Goal: Task Accomplishment & Management: Manage account settings

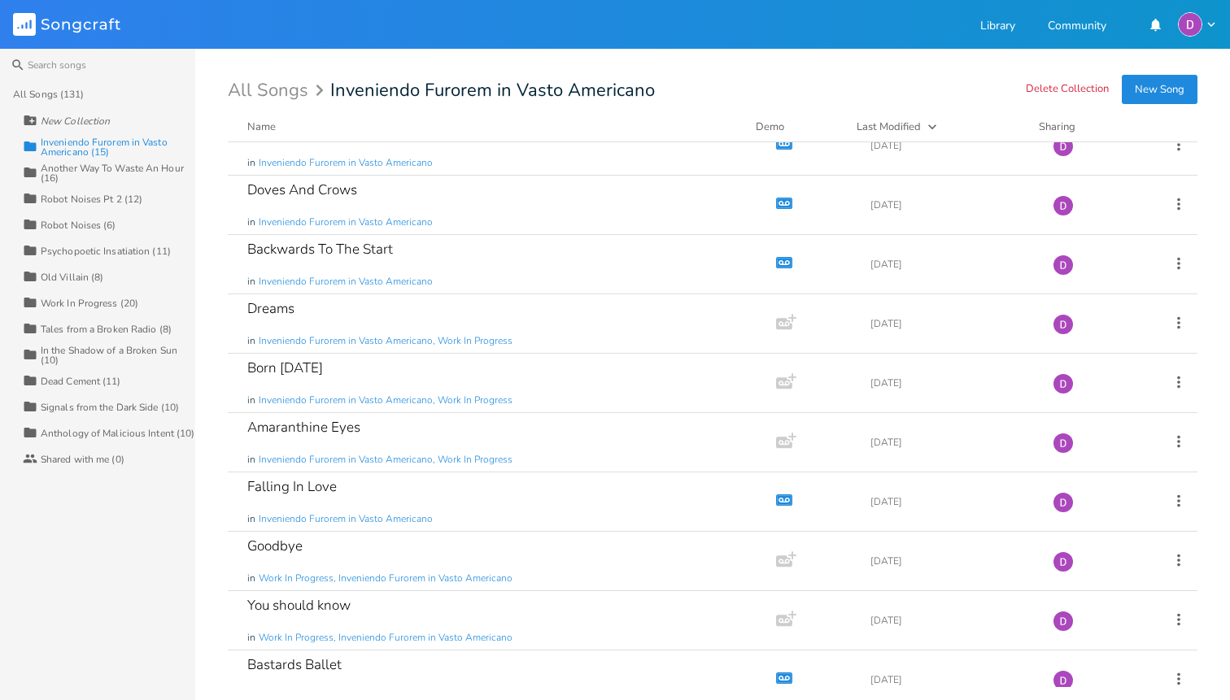
scroll to position [346, 0]
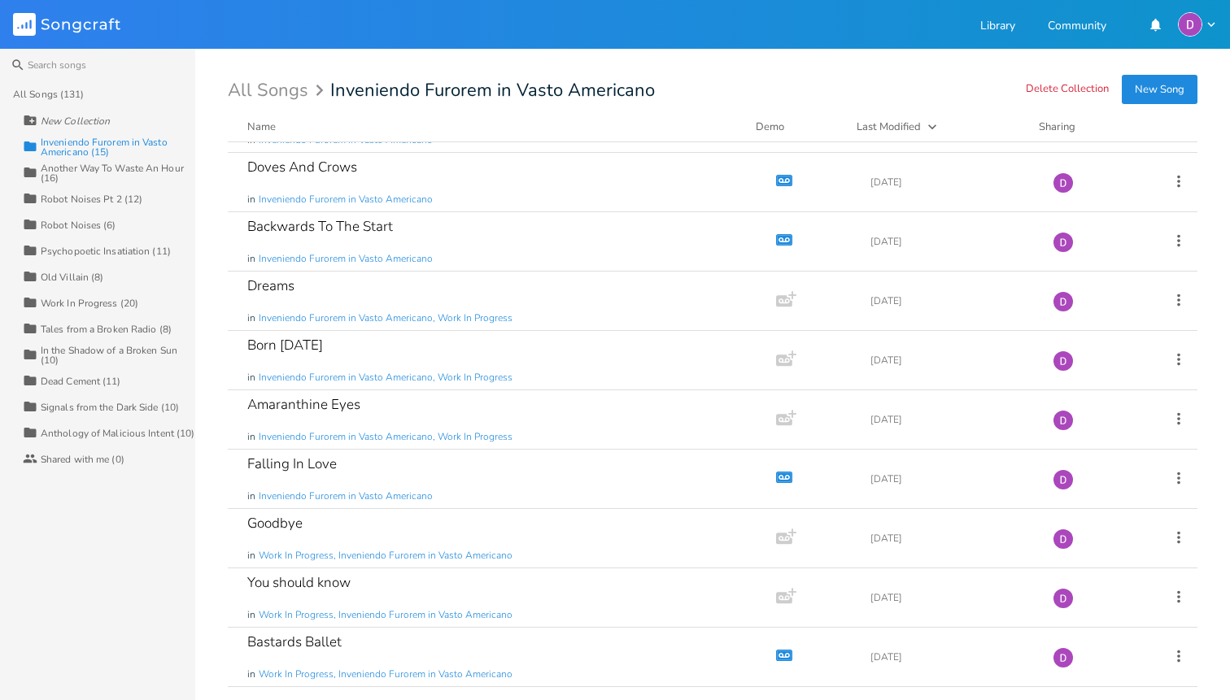
click at [141, 433] on div "Anthology of Malicious Intent (10)" at bounding box center [118, 434] width 154 height 10
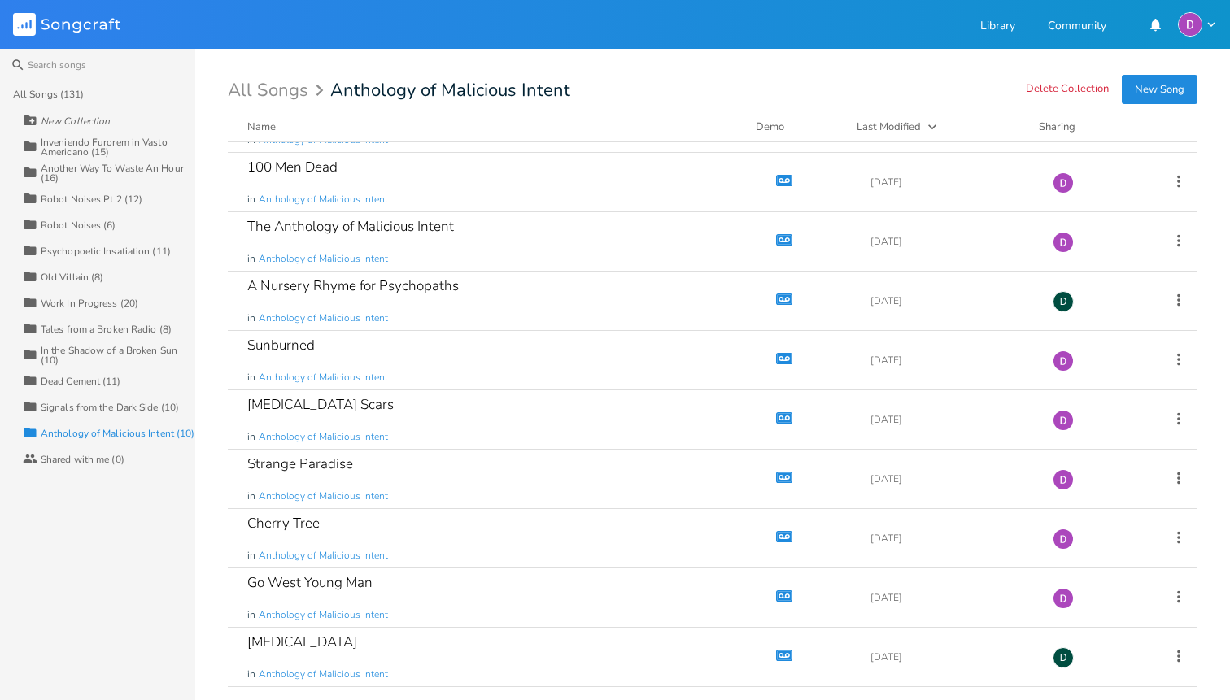
scroll to position [49, 0]
click at [102, 411] on div "Signals from the Dark Side (10)" at bounding box center [110, 408] width 138 height 10
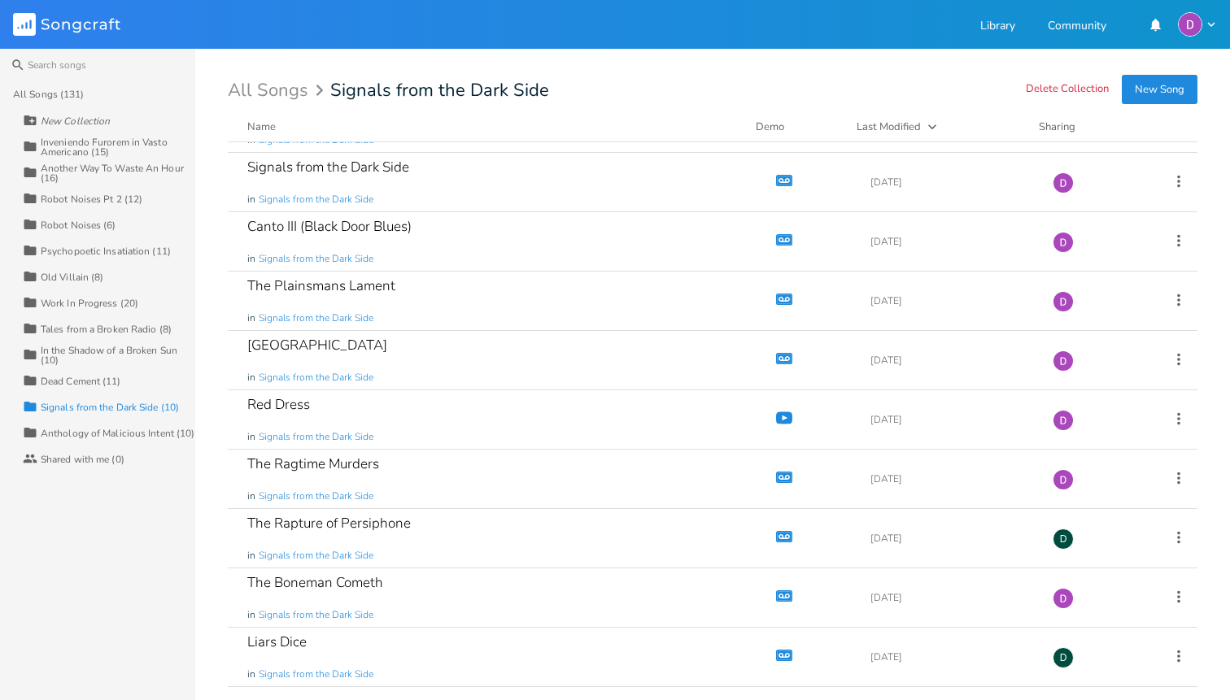
click at [91, 385] on div "Dead Cement (11)" at bounding box center [81, 382] width 81 height 10
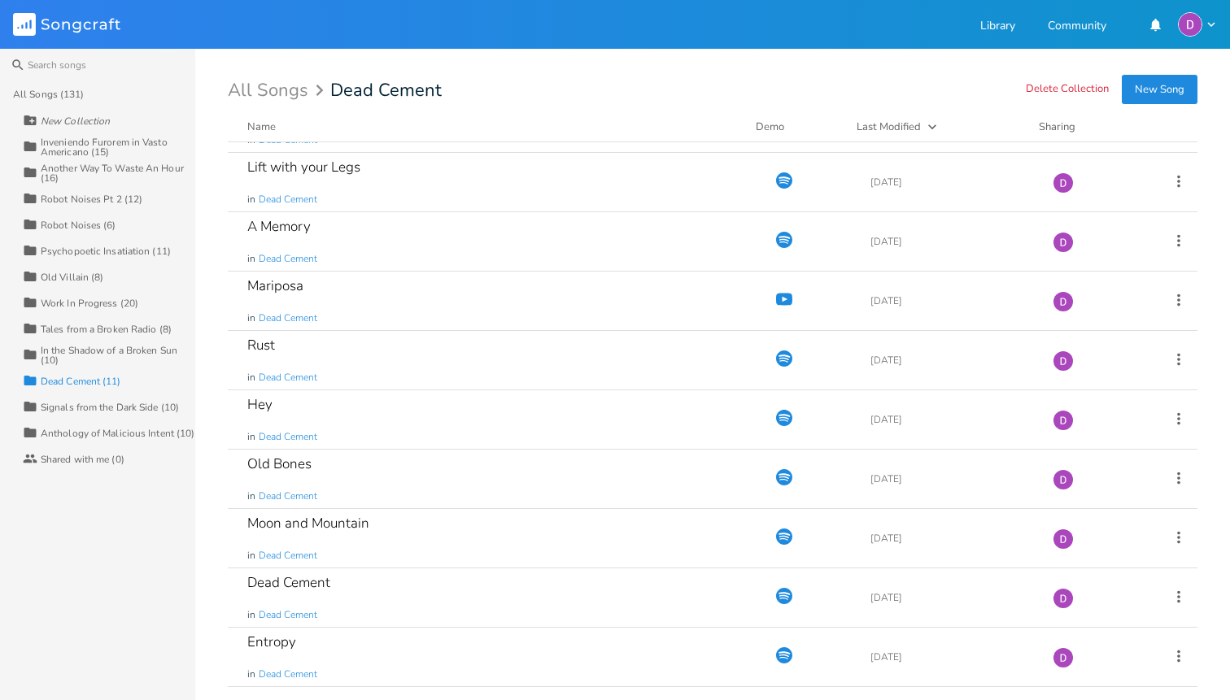
click at [91, 354] on div "In the Shadow of a Broken Sun (10)" at bounding box center [118, 356] width 155 height 20
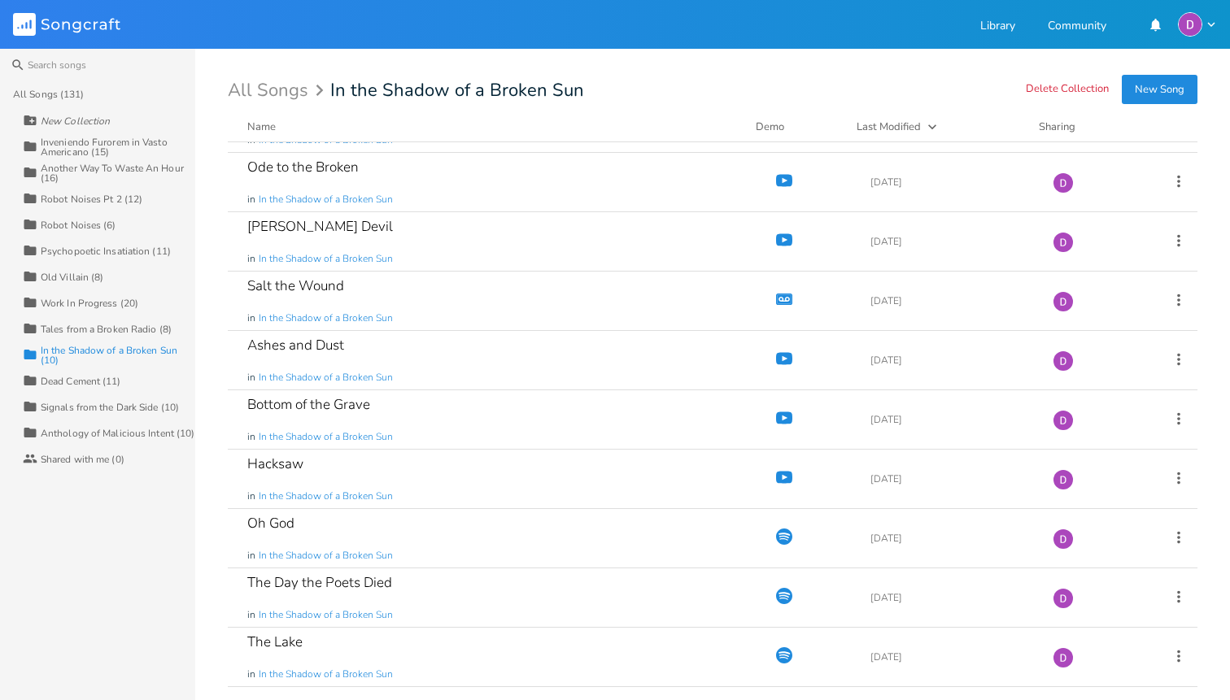
click at [92, 327] on div "Tales from a Broken Radio (8)" at bounding box center [106, 329] width 131 height 10
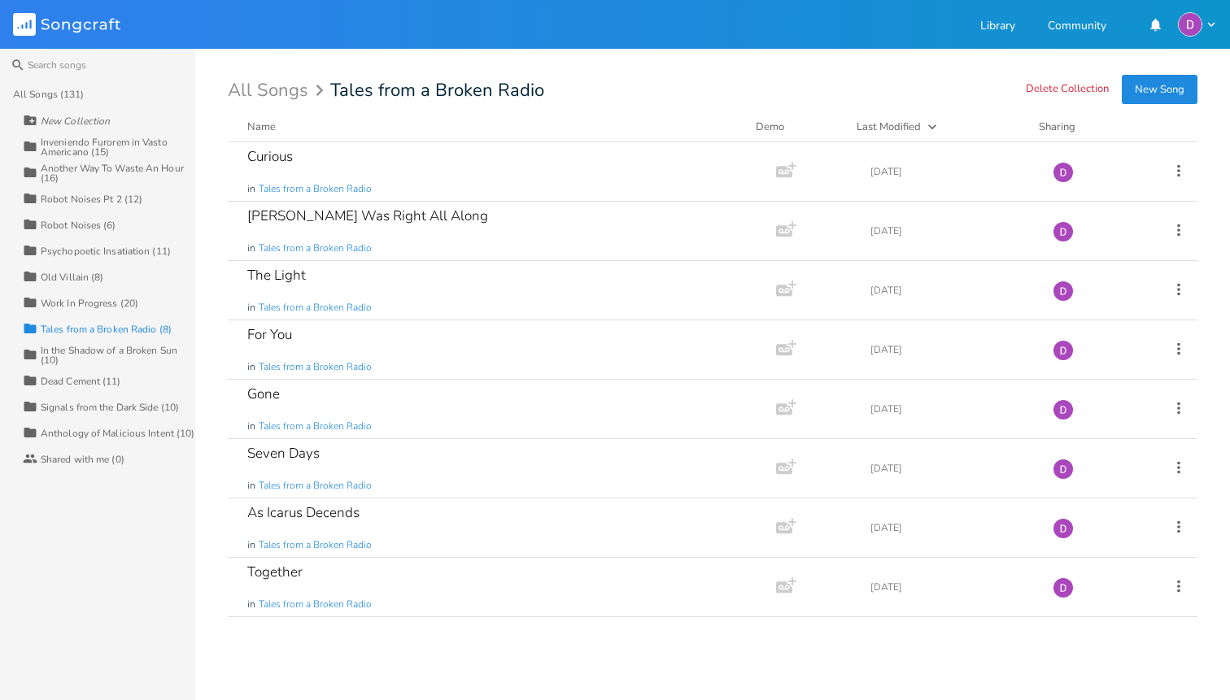
scroll to position [0, 0]
click at [81, 250] on div "Psychopoetic Insatiation (11)" at bounding box center [106, 251] width 130 height 10
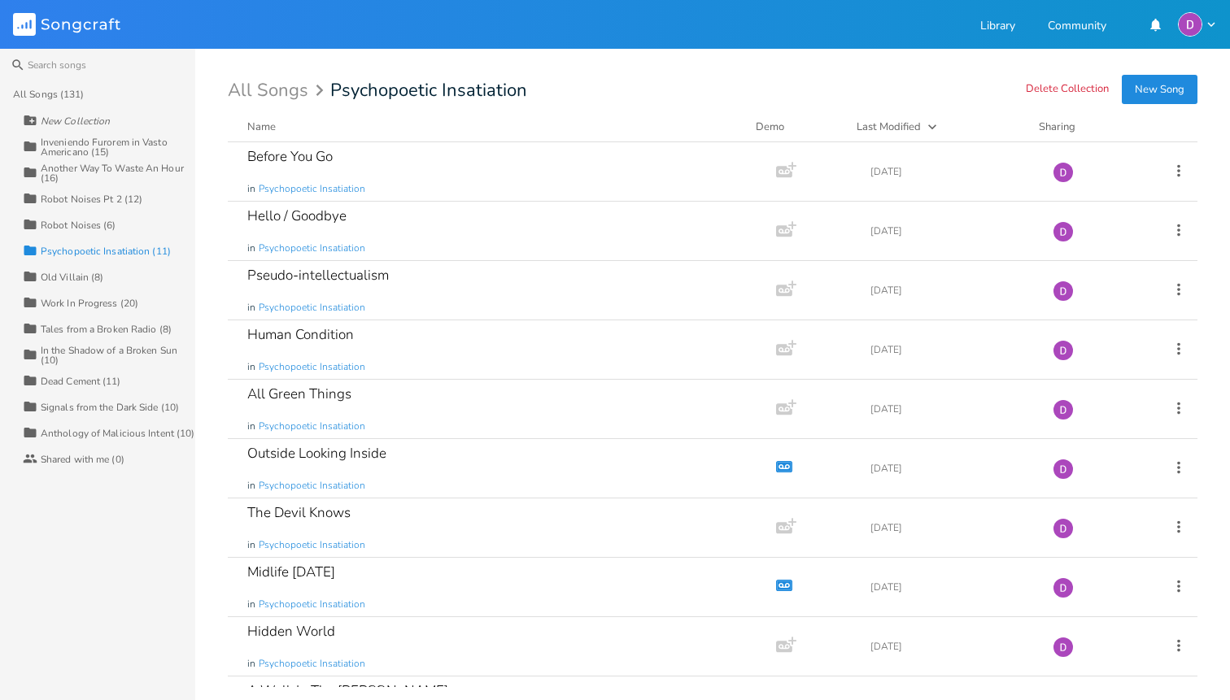
click at [82, 223] on div "Robot Noises (6)" at bounding box center [79, 225] width 76 height 10
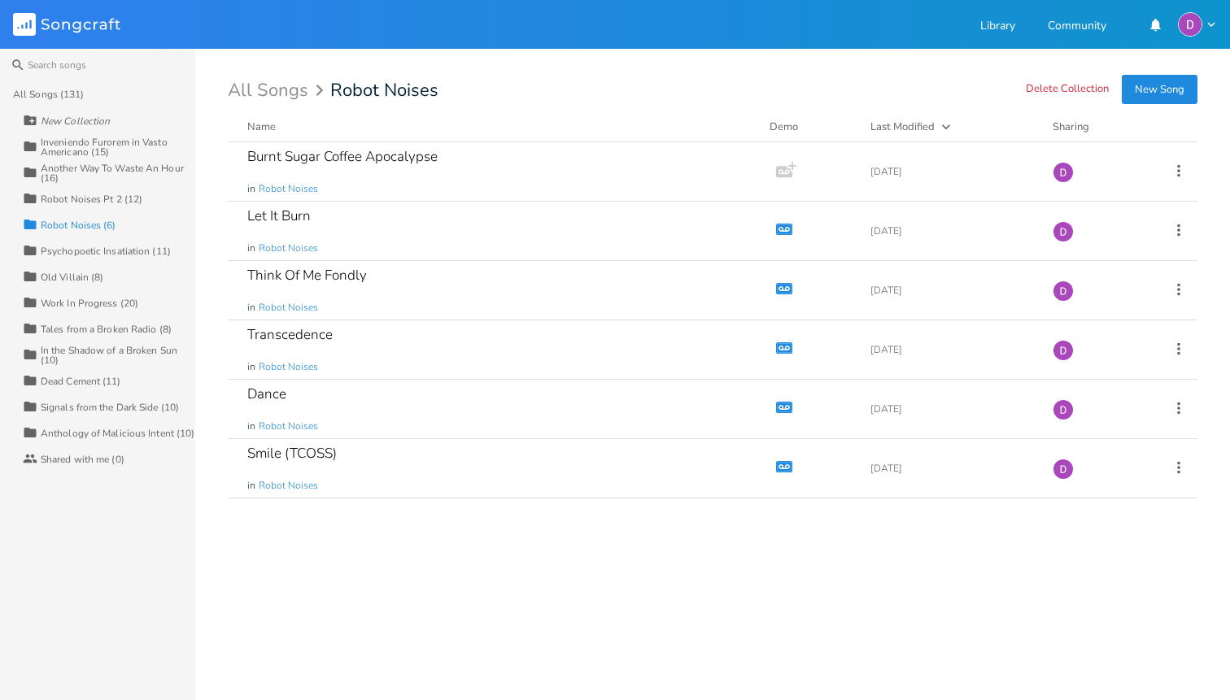
click at [79, 200] on div "Robot Noises Pt 2 (12)" at bounding box center [92, 199] width 102 height 10
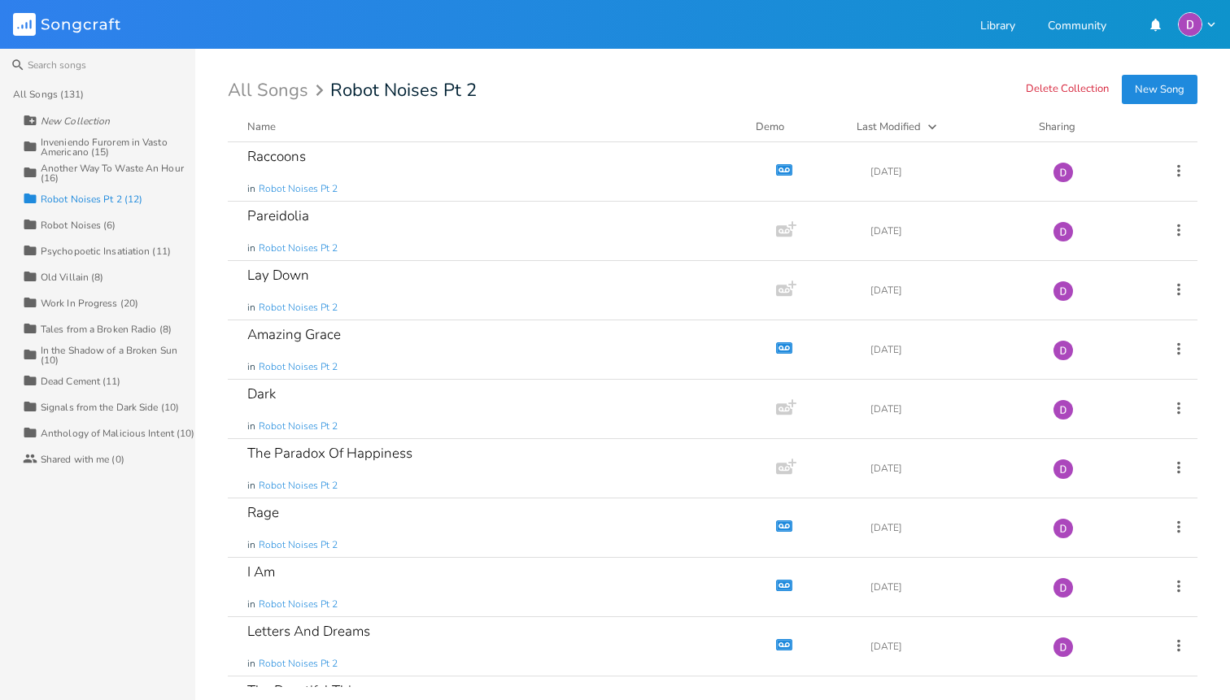
click at [72, 176] on div "Another Way To Waste An Hour (16)" at bounding box center [118, 173] width 155 height 20
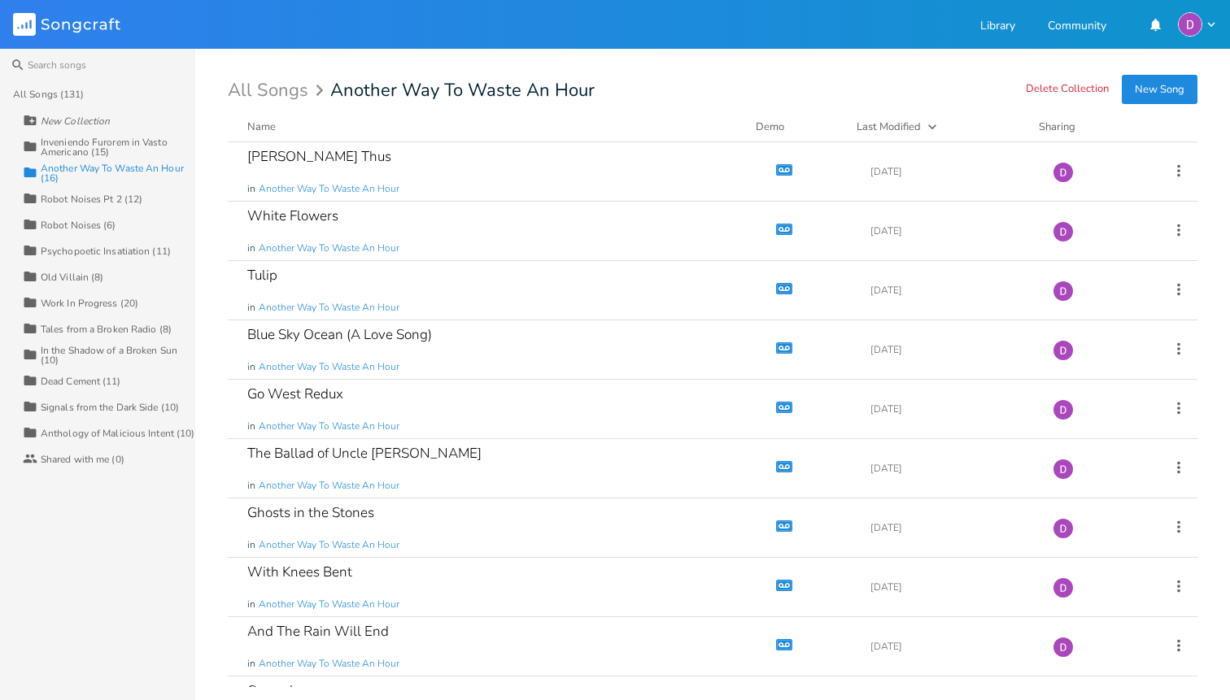
click at [69, 148] on div "Inveniendo Furorem in Vasto Americano (15)" at bounding box center [118, 147] width 155 height 20
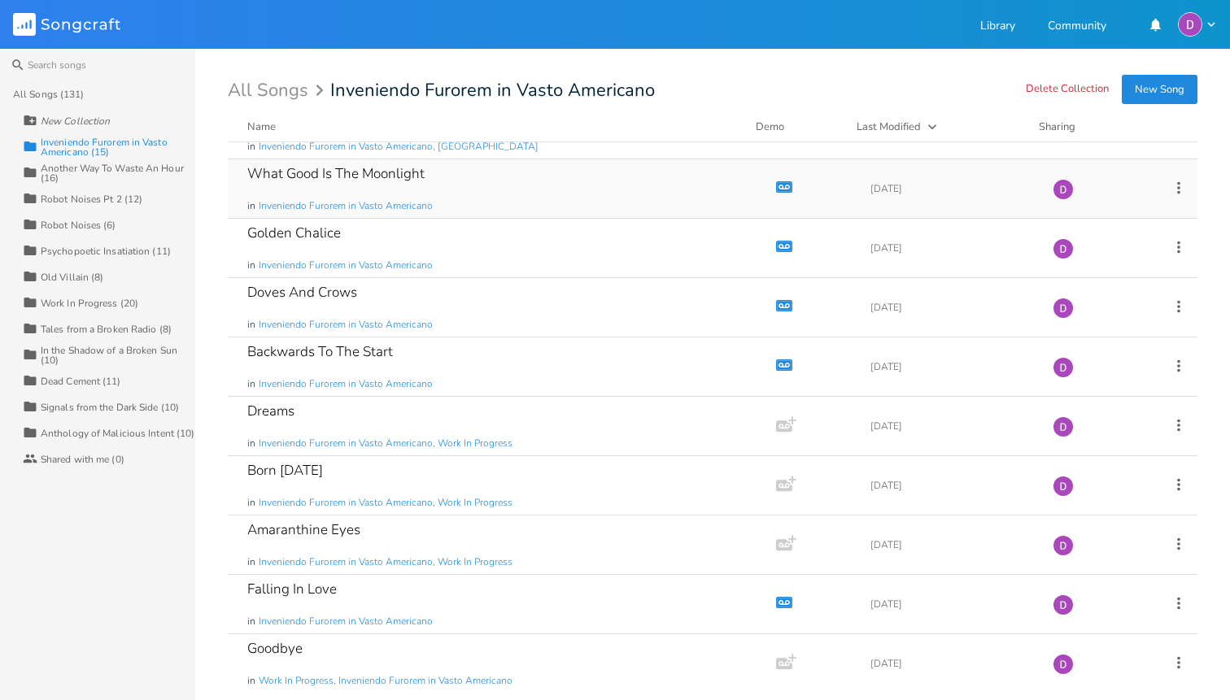
scroll to position [346, 0]
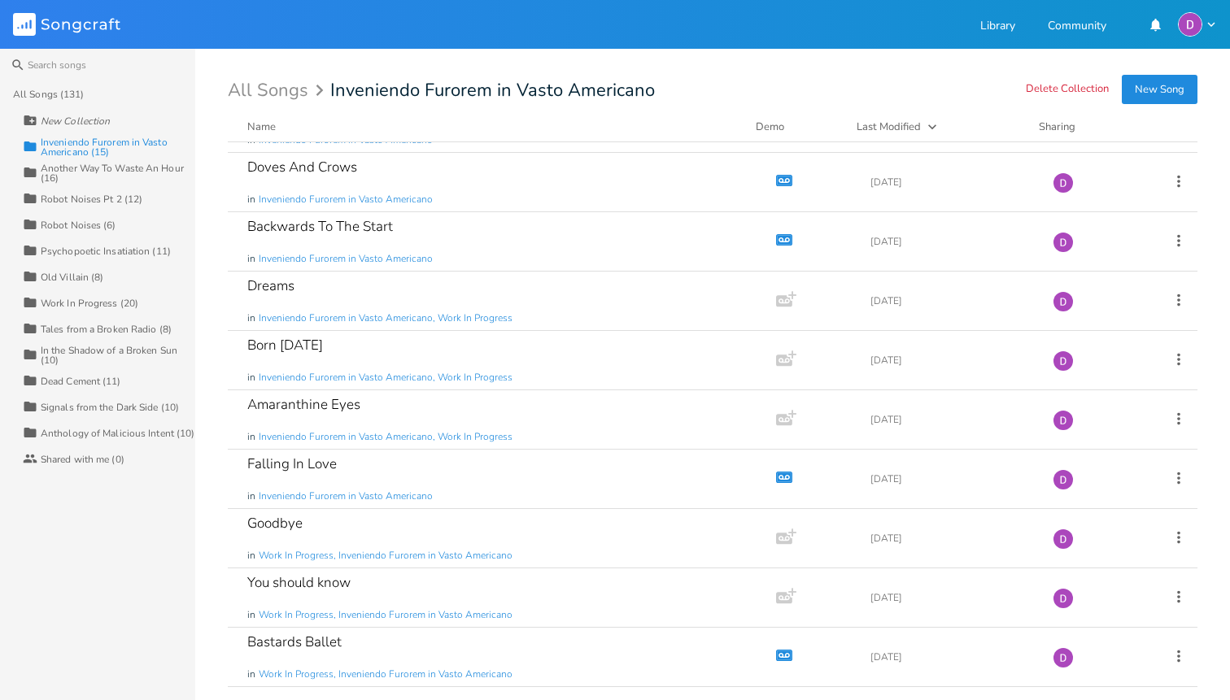
click at [102, 302] on div "Work In Progress (20)" at bounding box center [90, 303] width 98 height 10
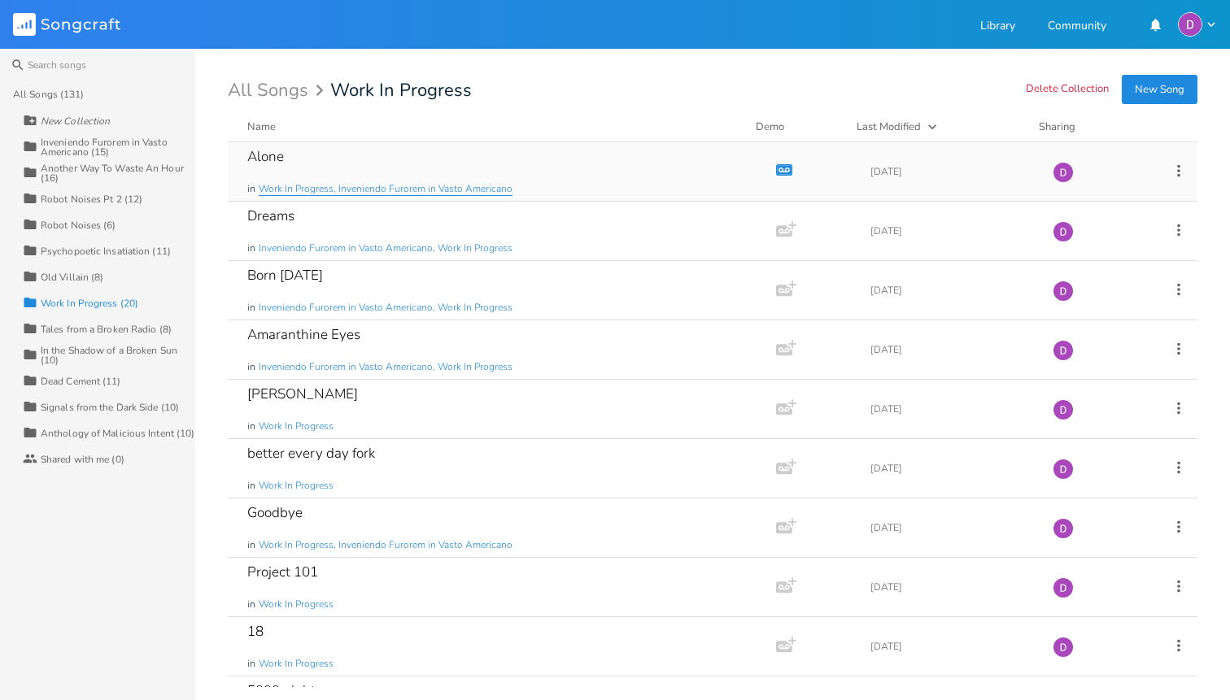
click at [276, 188] on span "Work In Progress, Inveniendo Furorem in Vasto Americano" at bounding box center [386, 189] width 254 height 14
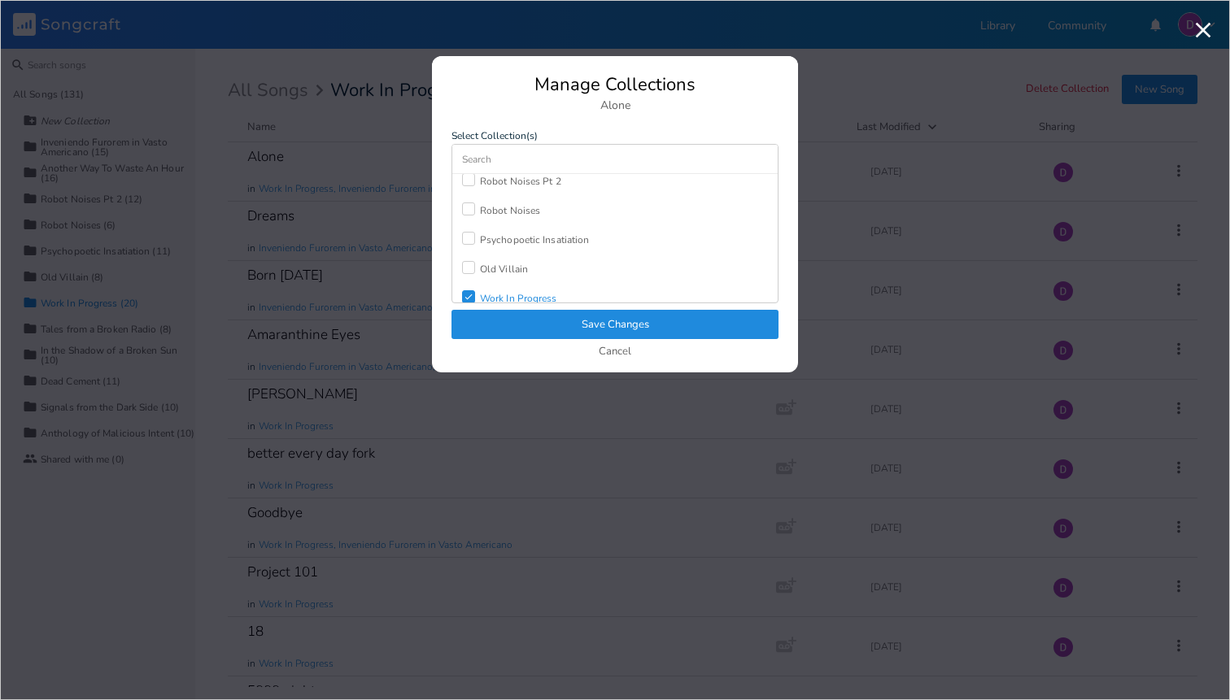
scroll to position [95, 0]
click at [473, 290] on div "Check" at bounding box center [468, 293] width 13 height 13
click at [491, 325] on button "Save Changes" at bounding box center [614, 324] width 327 height 29
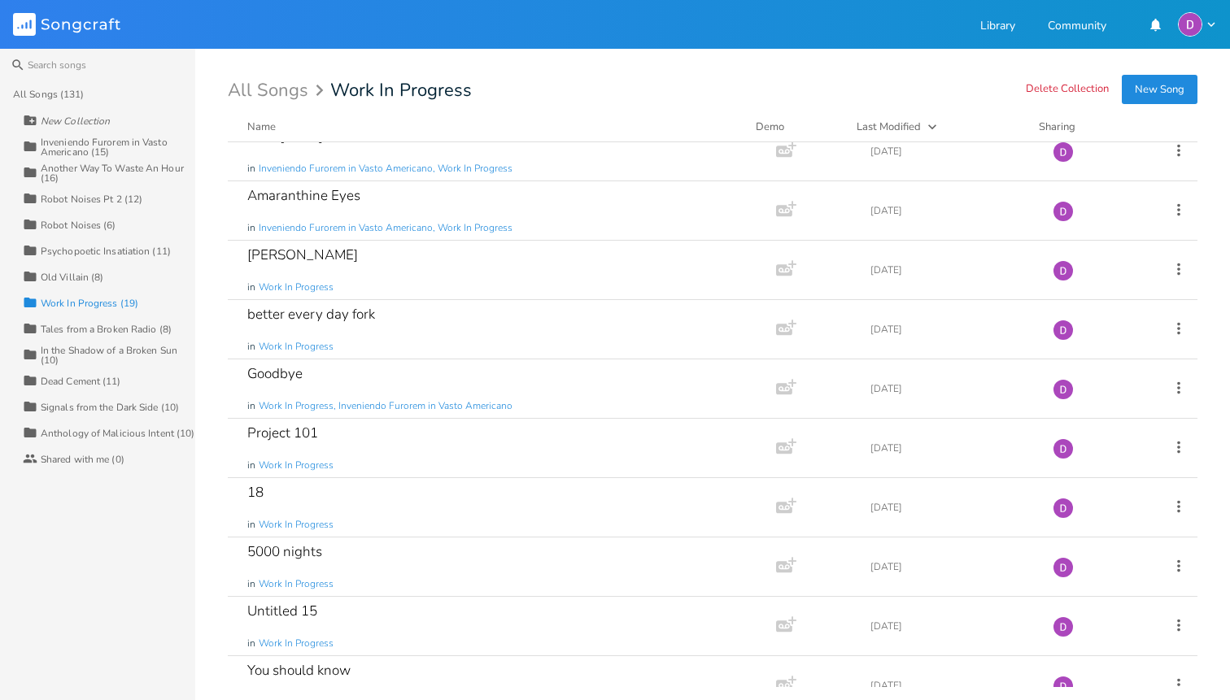
scroll to position [0, 0]
